Goal: Information Seeking & Learning: Learn about a topic

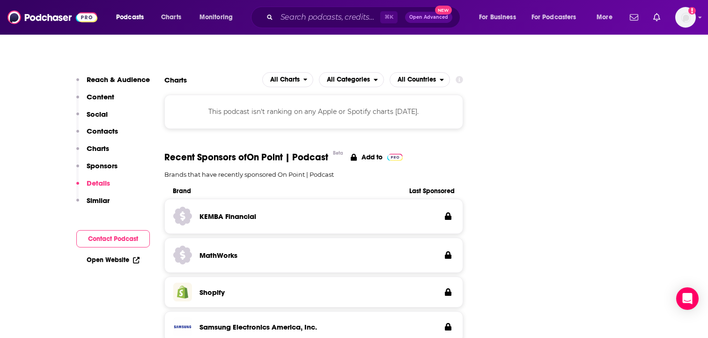
scroll to position [848, 0]
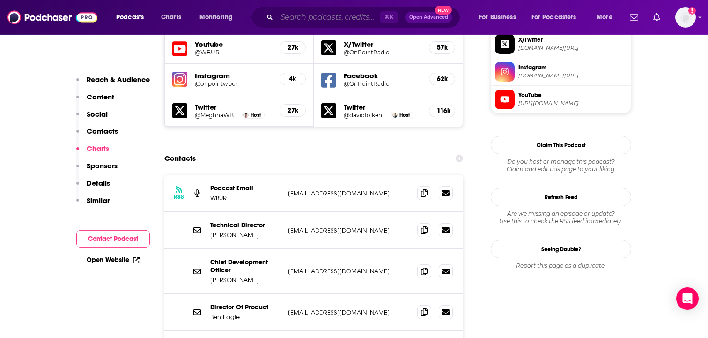
click at [349, 15] on input "Search podcasts, credits, & more..." at bounding box center [328, 17] width 103 height 15
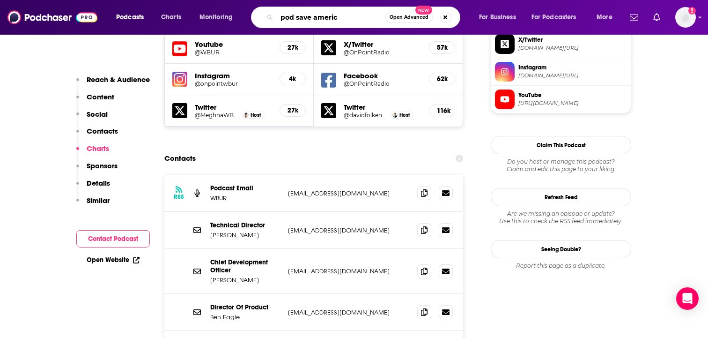
type input "pod save america"
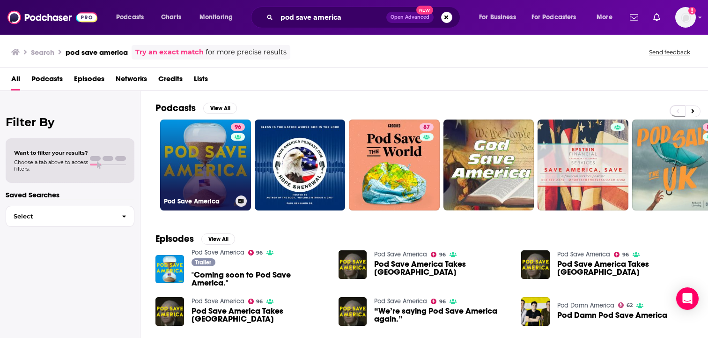
click at [200, 163] on link "96 Pod Save America" at bounding box center [205, 164] width 91 height 91
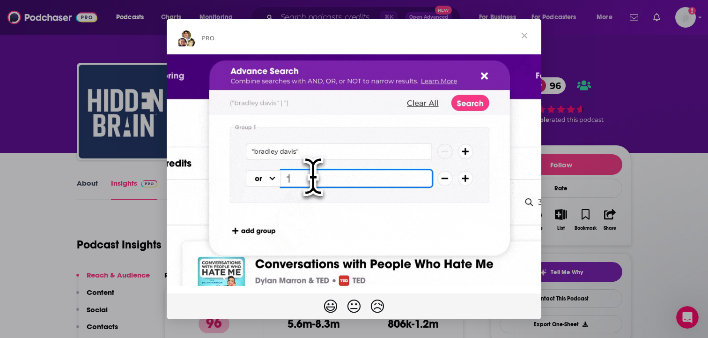
click at [525, 35] on span "Close" at bounding box center [525, 36] width 34 height 34
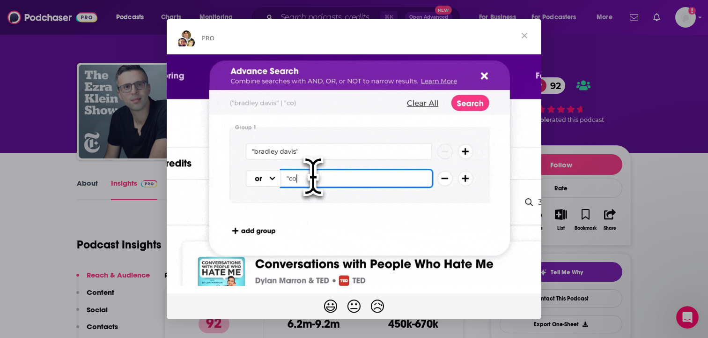
click at [524, 36] on span "Close" at bounding box center [525, 36] width 34 height 34
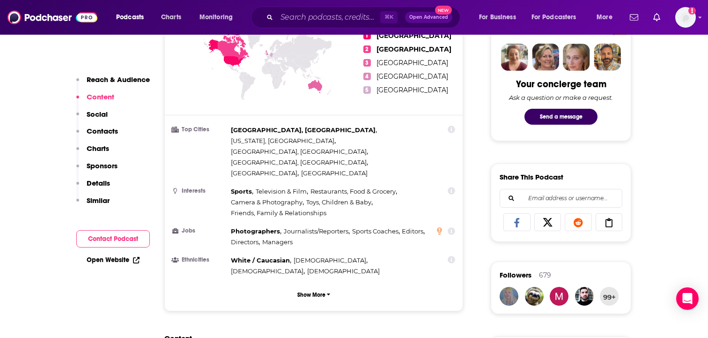
scroll to position [463, 0]
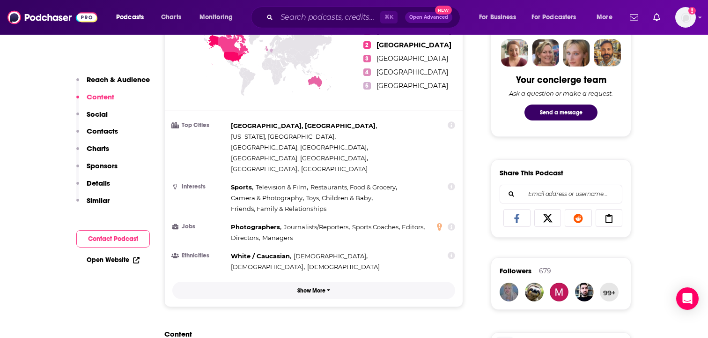
click at [330, 289] on icon "button" at bounding box center [328, 290] width 3 height 2
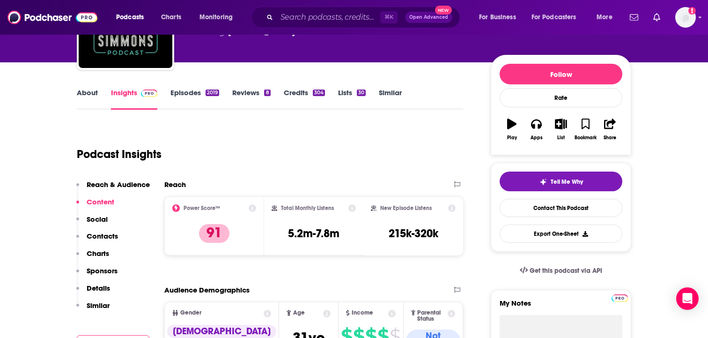
scroll to position [0, 0]
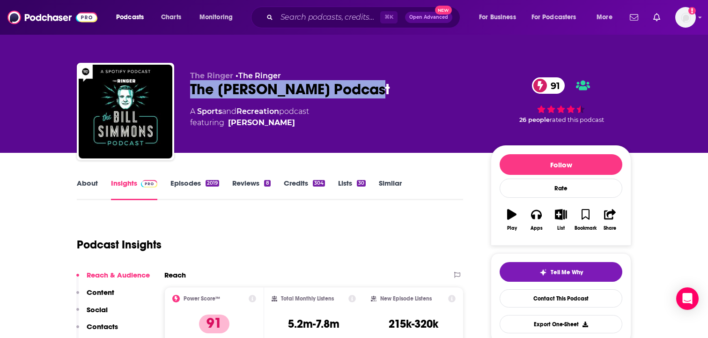
drag, startPoint x: 369, startPoint y: 85, endPoint x: 191, endPoint y: 84, distance: 178.4
click at [191, 84] on div "The Bill Simmons Podcast 91" at bounding box center [333, 89] width 286 height 18
copy h2 "The Bill Simmons Podcast"
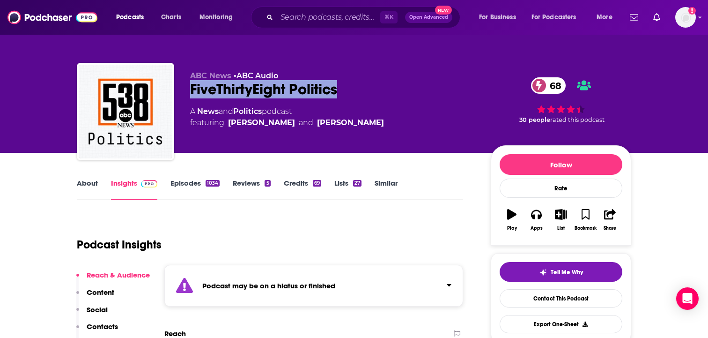
drag, startPoint x: 358, startPoint y: 88, endPoint x: 193, endPoint y: 88, distance: 164.4
click at [193, 88] on div "FiveThirtyEight Politics 68" at bounding box center [333, 89] width 286 height 18
copy h2 "FiveThirtyEight Politics"
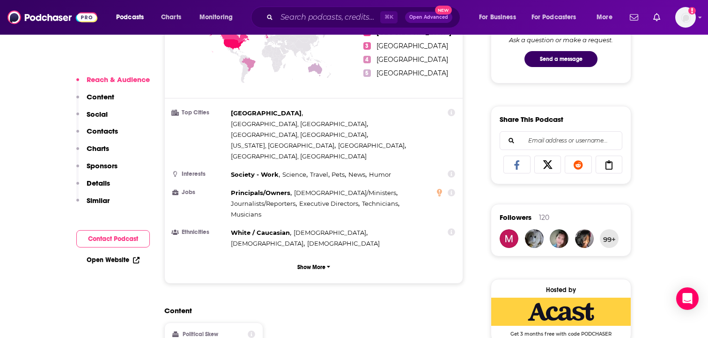
scroll to position [522, 0]
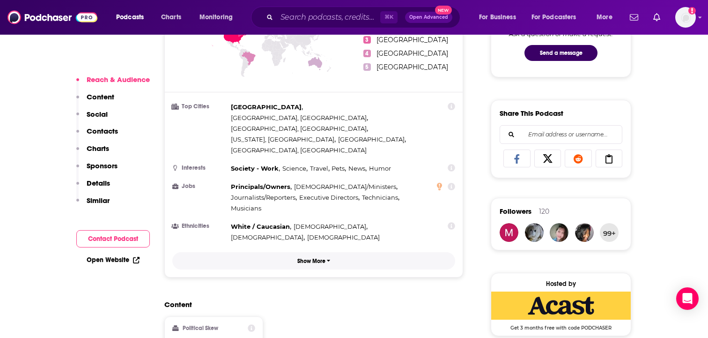
click at [317, 252] on button "Show More" at bounding box center [313, 260] width 283 height 17
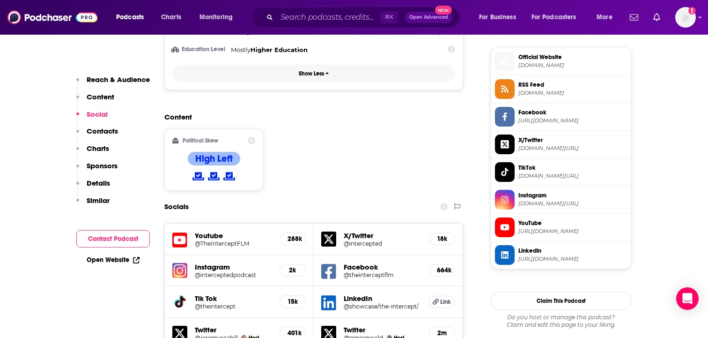
scroll to position [700, 0]
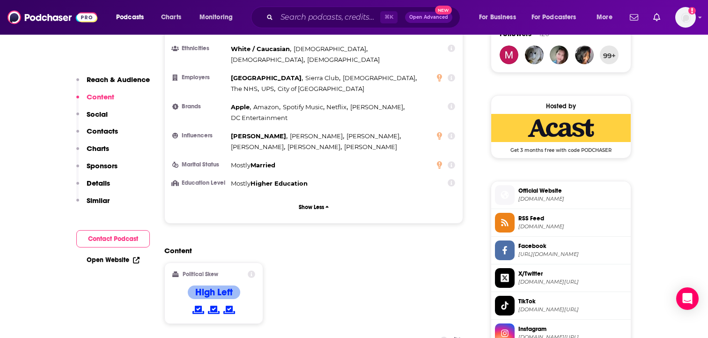
click at [118, 129] on div "Reach & Audience Content Social Contacts Charts Sponsors Details Similar" at bounding box center [113, 144] width 74 height 138
click at [111, 134] on p "Contacts" at bounding box center [102, 130] width 31 height 9
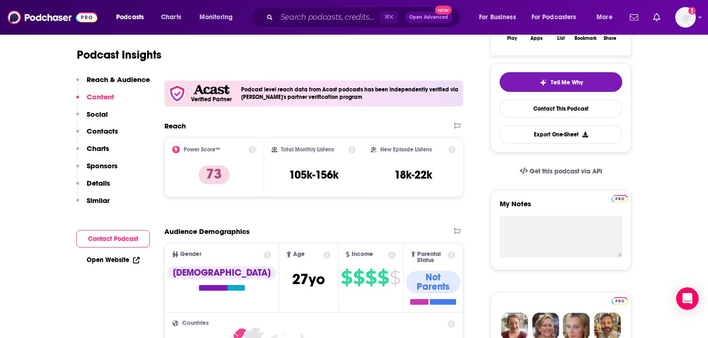
scroll to position [0, 0]
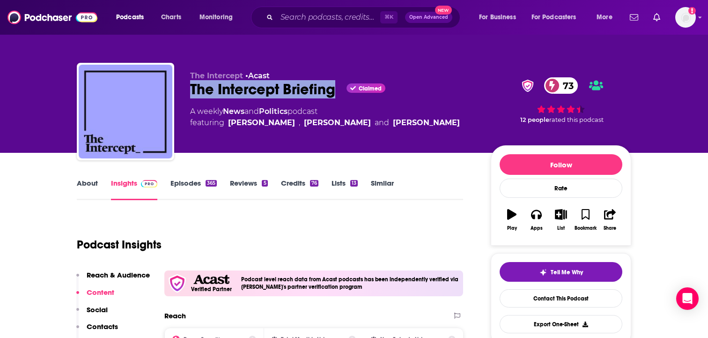
drag, startPoint x: 337, startPoint y: 91, endPoint x: 184, endPoint y: 88, distance: 152.7
click at [184, 88] on div "The Intercept • Acast The Intercept Briefing Claimed 73 A weekly News and Polit…" at bounding box center [354, 113] width 554 height 101
copy h2 "The Intercept Briefing"
